Goal: Information Seeking & Learning: Learn about a topic

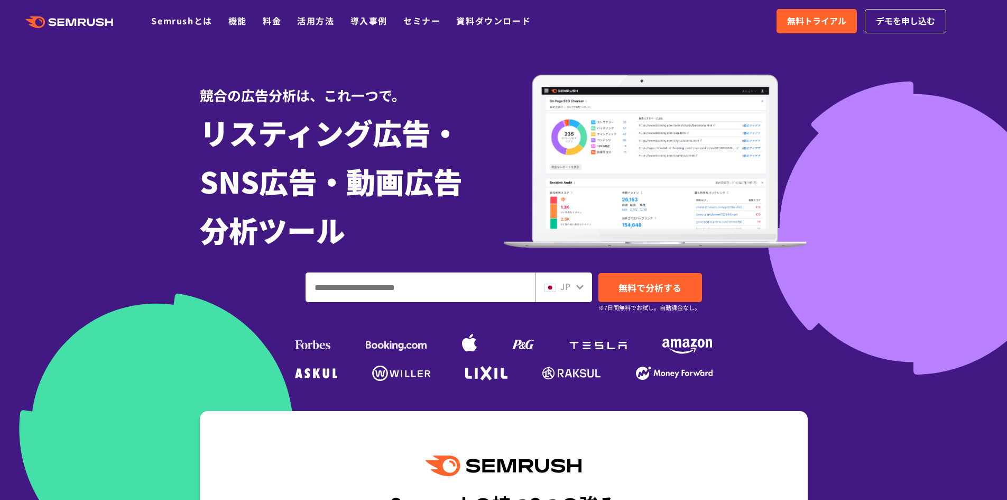
click at [453, 289] on input "ドメイン、キーワードまたはURLを入力してください" at bounding box center [420, 287] width 229 height 29
type input "*******"
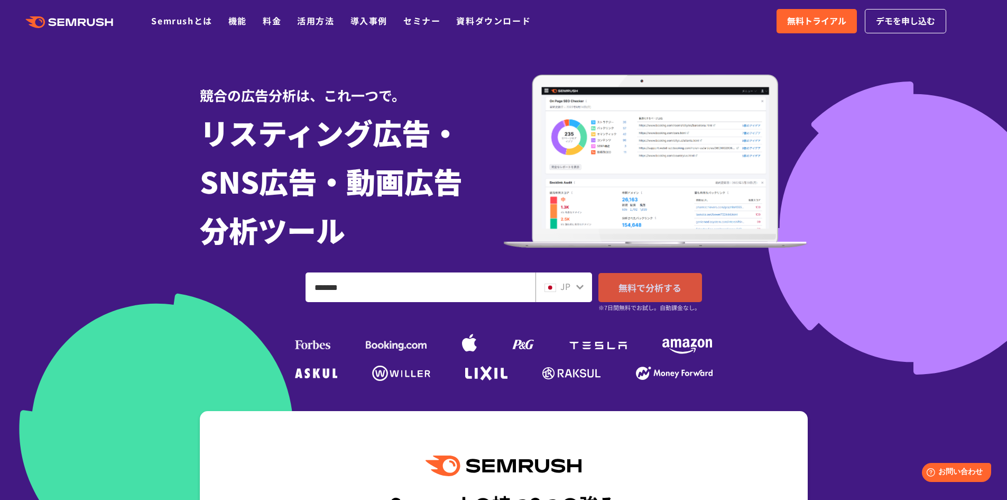
click at [669, 281] on span "無料で分析する" at bounding box center [650, 287] width 63 height 13
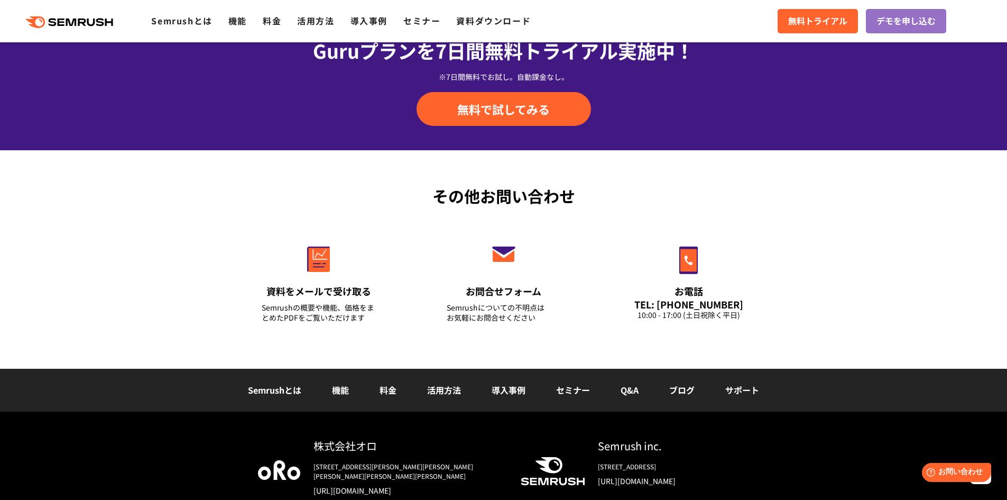
scroll to position [3683, 0]
